Goal: Use online tool/utility: Use online tool/utility

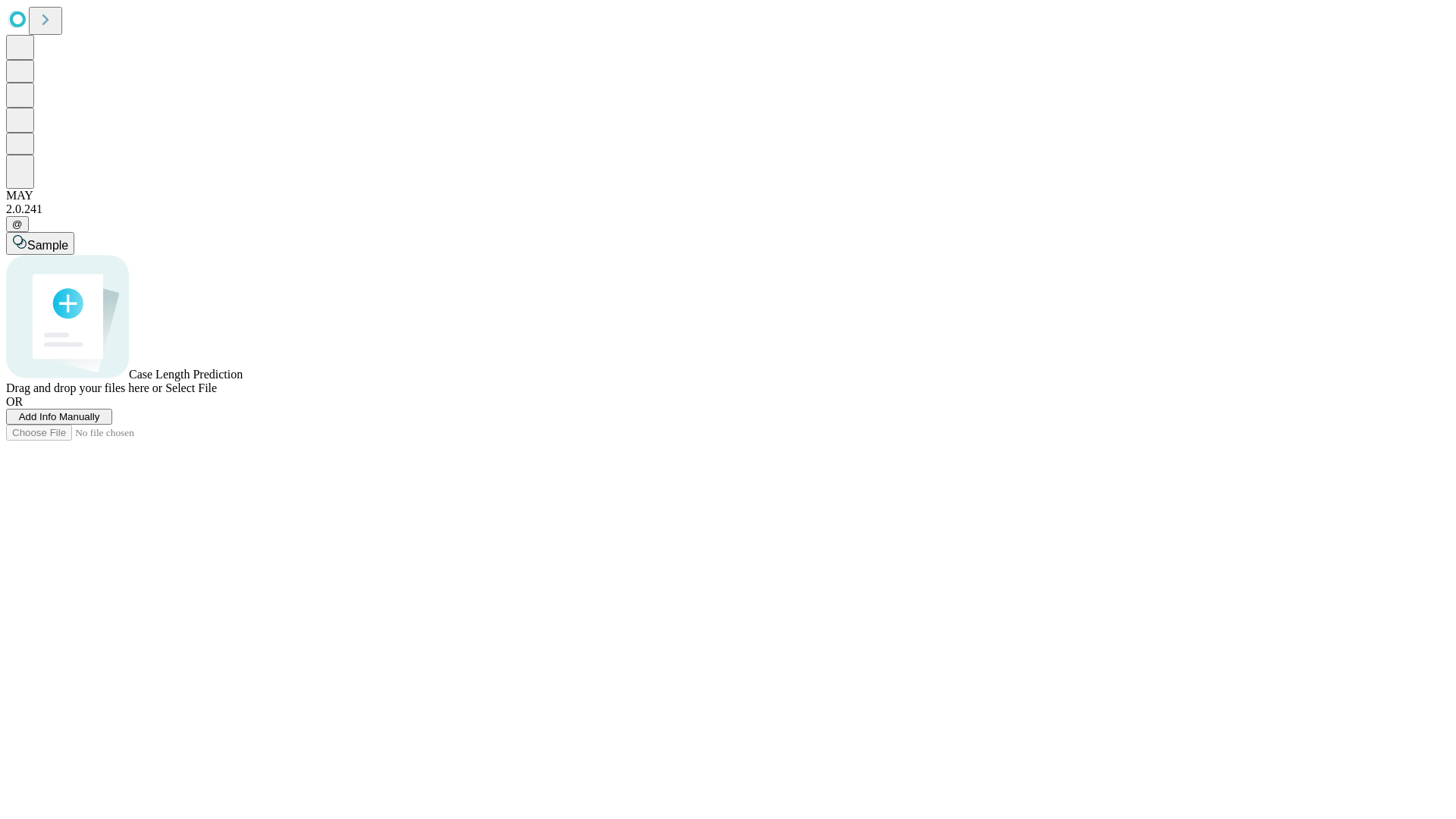
click at [100, 422] on span "Add Info Manually" at bounding box center [60, 416] width 81 height 11
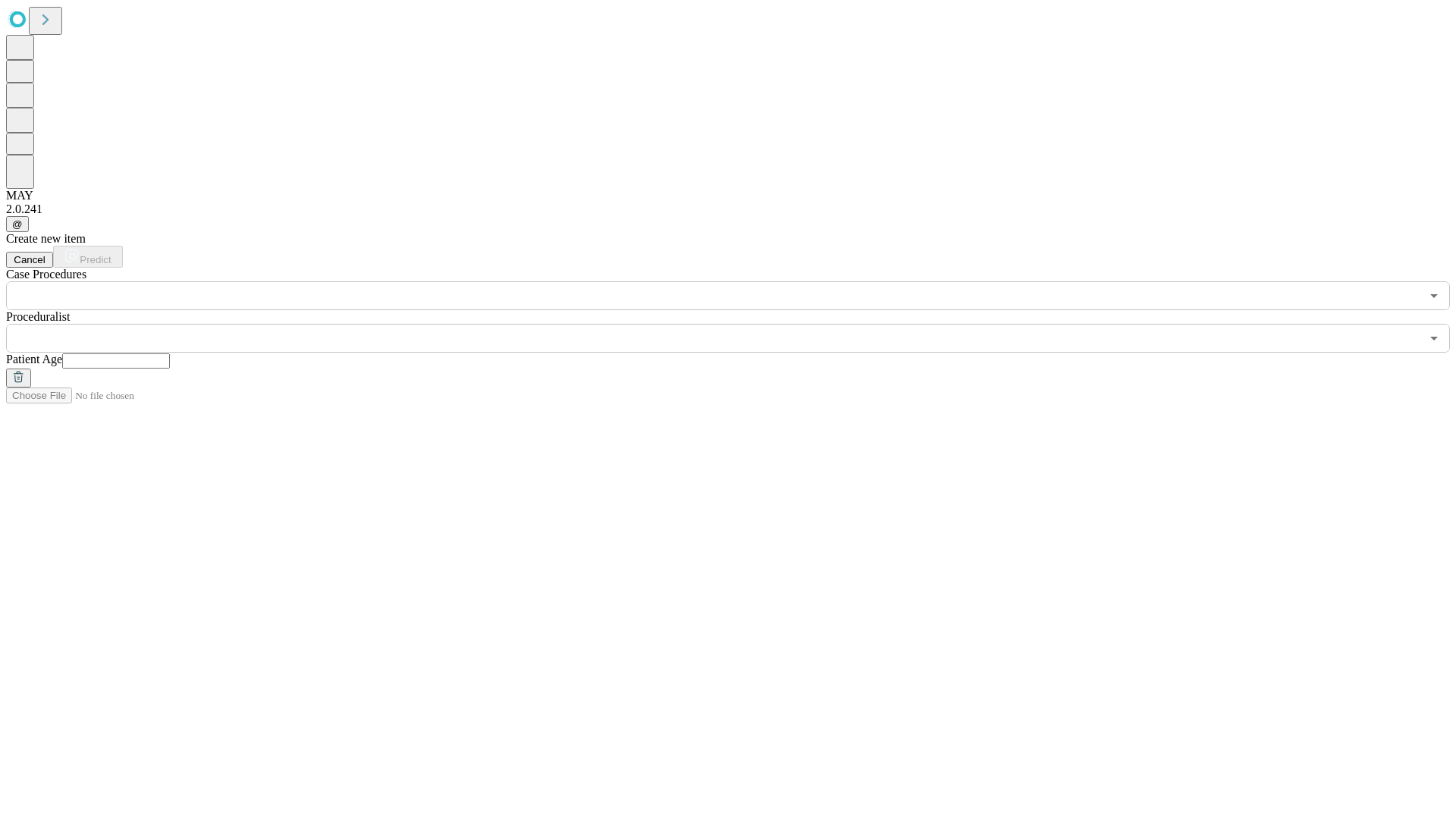
click at [170, 354] on input "text" at bounding box center [115, 361] width 108 height 15
type input "**"
click at [739, 324] on input "text" at bounding box center [713, 338] width 1414 height 29
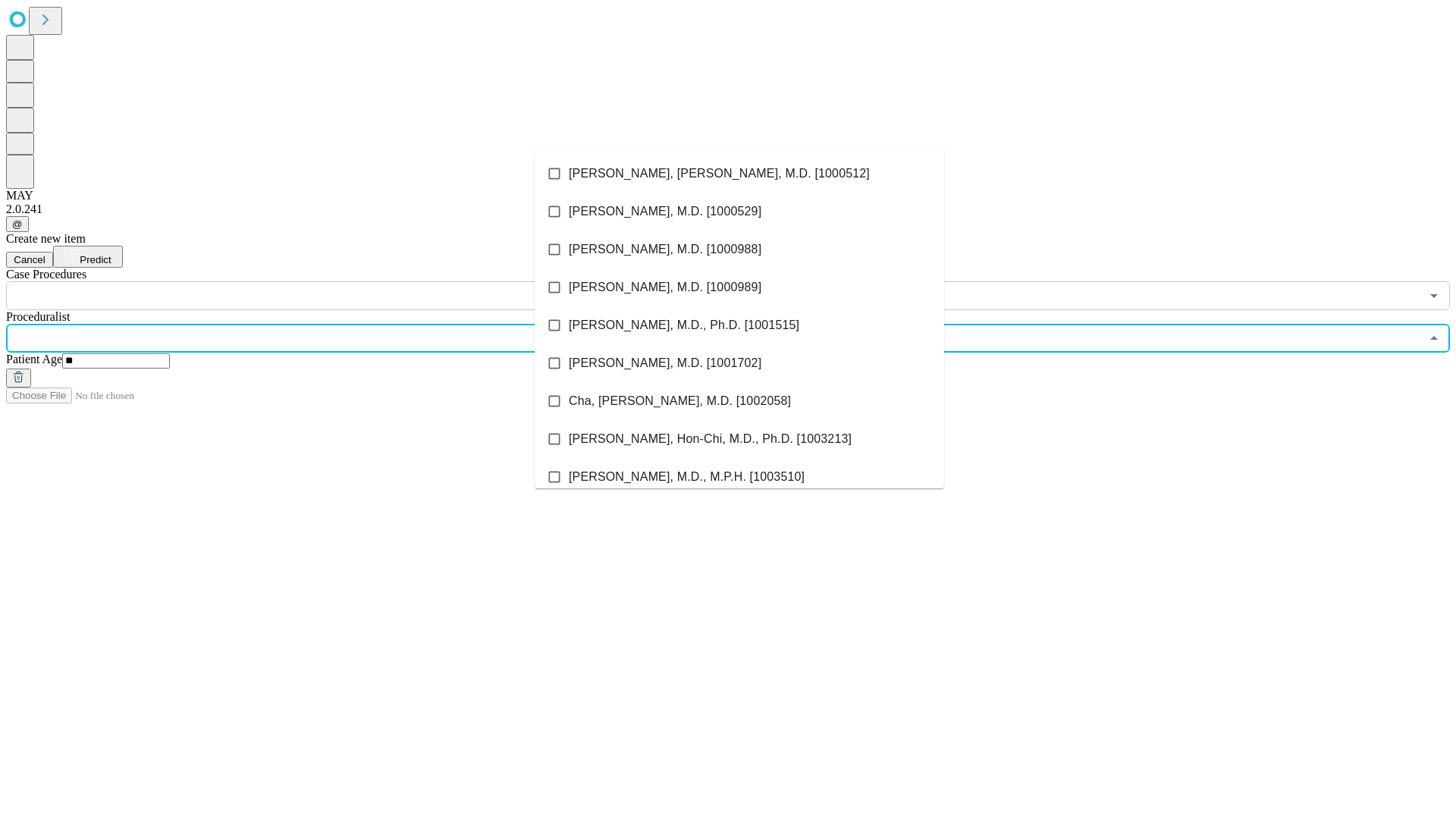
click at [739, 173] on li "[PERSON_NAME], [PERSON_NAME], M.D. [1000512]" at bounding box center [739, 173] width 409 height 38
click at [319, 281] on input "text" at bounding box center [713, 296] width 1414 height 29
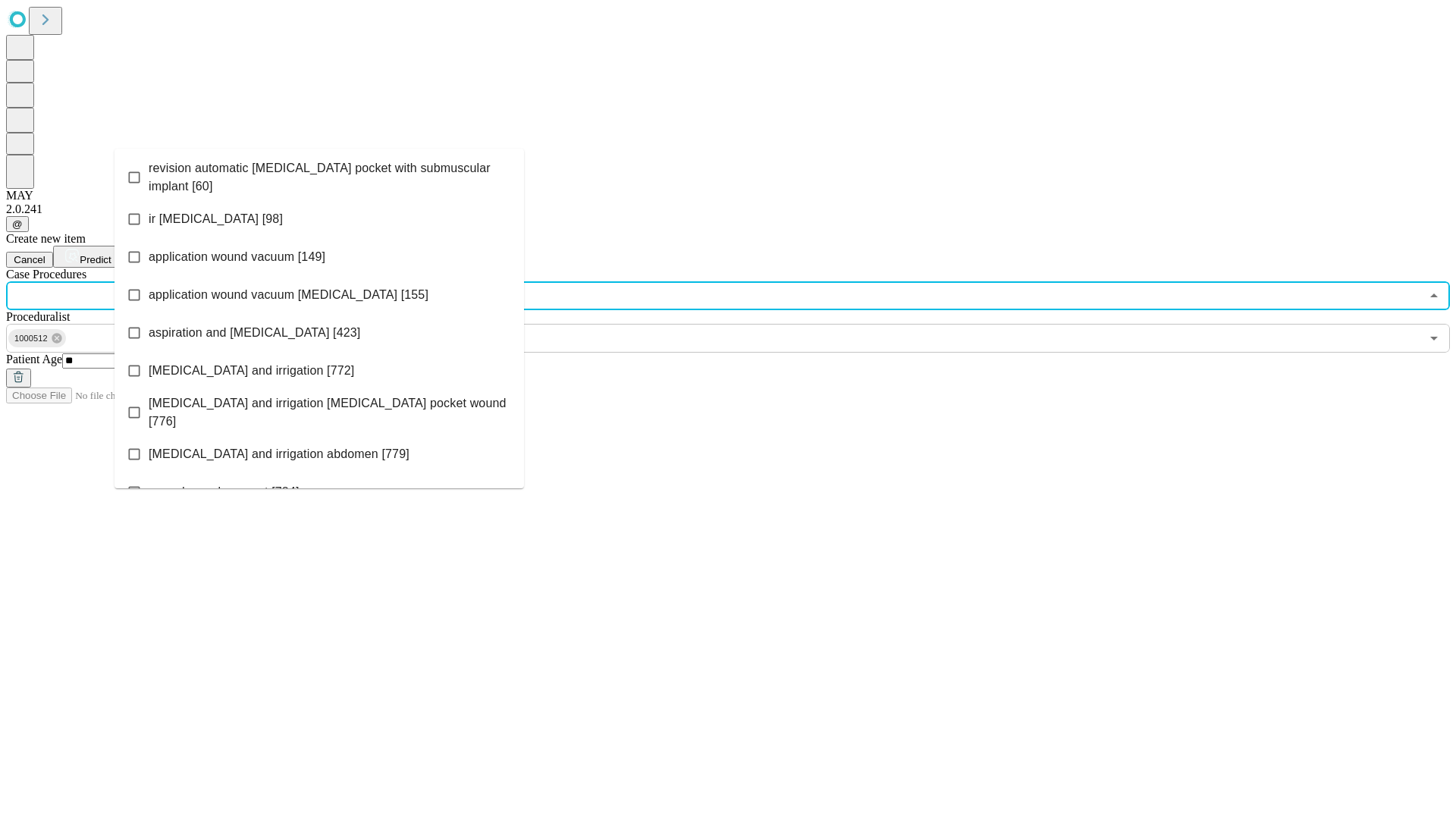
click at [319, 173] on span "revision automatic [MEDICAL_DATA] pocket with submuscular implant [60]" at bounding box center [330, 177] width 363 height 37
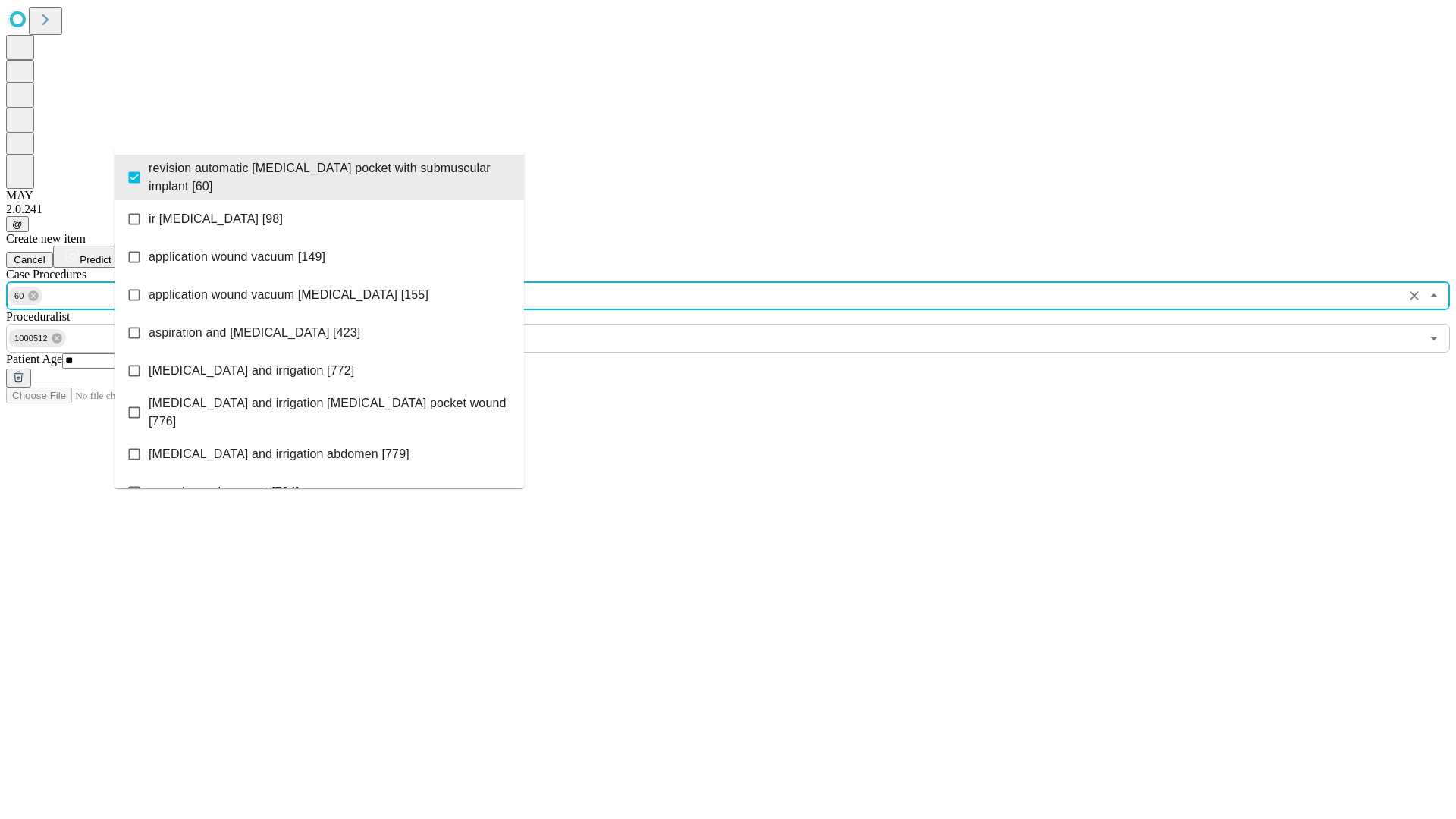
click at [111, 254] on span "Predict" at bounding box center [95, 259] width 31 height 11
